Goal: Task Accomplishment & Management: Complete application form

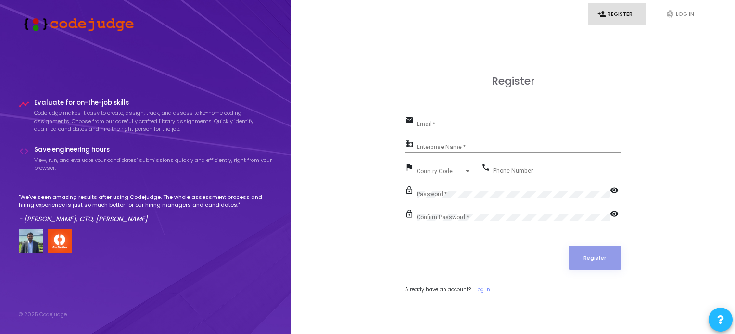
click at [462, 130] on div "email Email *" at bounding box center [513, 125] width 216 height 22
click at [465, 125] on input "Email *" at bounding box center [518, 124] width 205 height 7
type input "[EMAIL_ADDRESS][DOMAIN_NAME]"
click at [473, 150] on input "Enterprise Name *" at bounding box center [518, 147] width 205 height 7
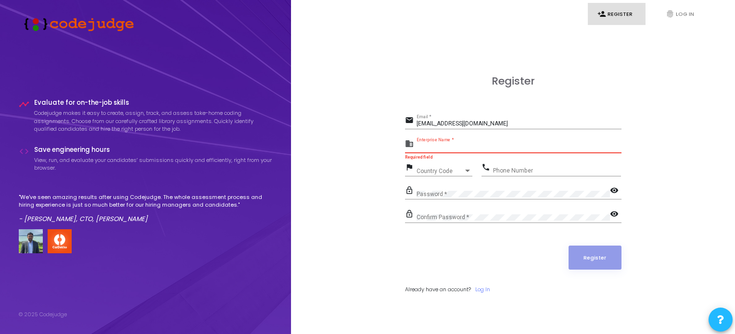
paste input "Payoneer - WFM"
type input "Payoneer - WFM"
click at [438, 168] on span "Country Code" at bounding box center [433, 171] width 34 height 6
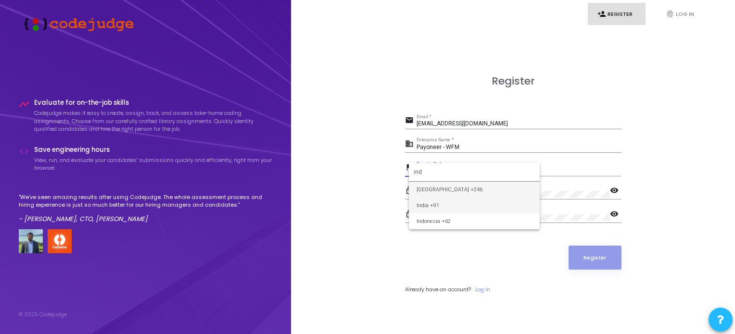
type input "ind"
click at [498, 209] on span "India +91" at bounding box center [473, 206] width 115 height 16
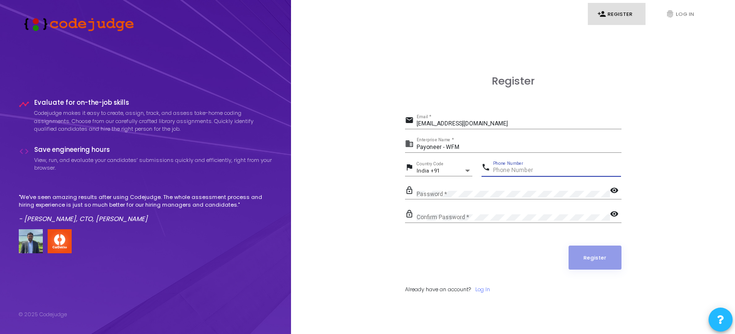
click at [512, 173] on input "Phone Number" at bounding box center [557, 170] width 128 height 7
type input "9667961739"
click at [512, 188] on div "Password *" at bounding box center [512, 192] width 193 height 15
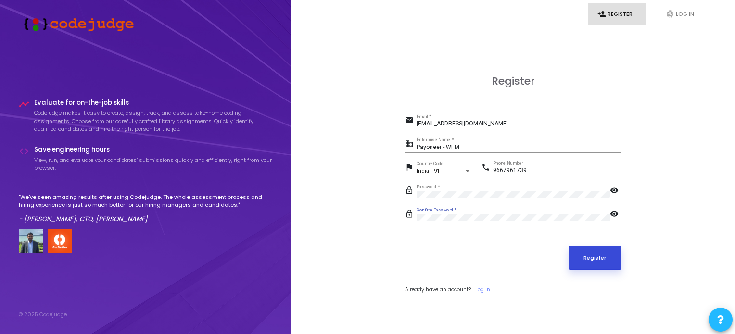
click at [587, 250] on button "Register" at bounding box center [594, 258] width 53 height 24
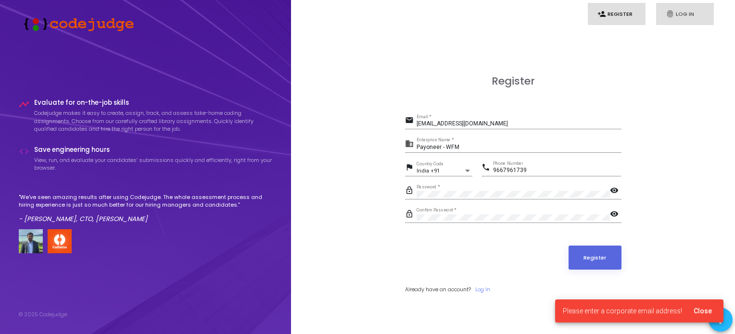
click at [671, 12] on icon "fingerprint" at bounding box center [669, 14] width 9 height 9
